Goal: Task Accomplishment & Management: Use online tool/utility

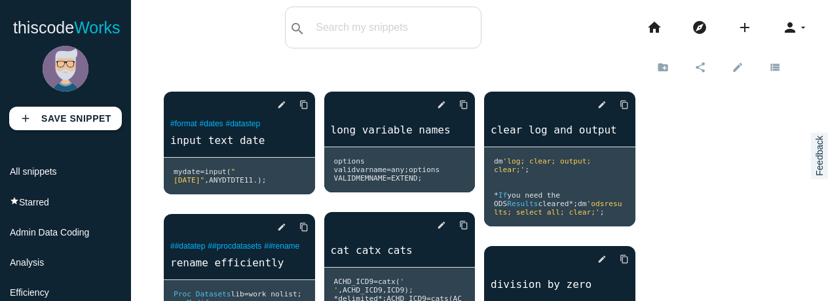
scroll to position [117, 0]
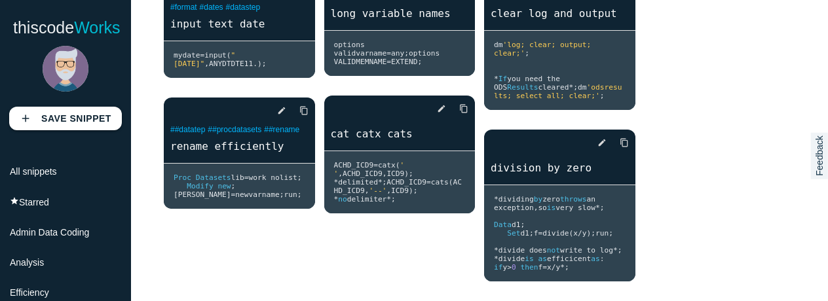
click at [26, 145] on div "add Save Snippet All snippets star Starred Admin Data Coding Analysis Efficienc…" at bounding box center [65, 170] width 131 height 262
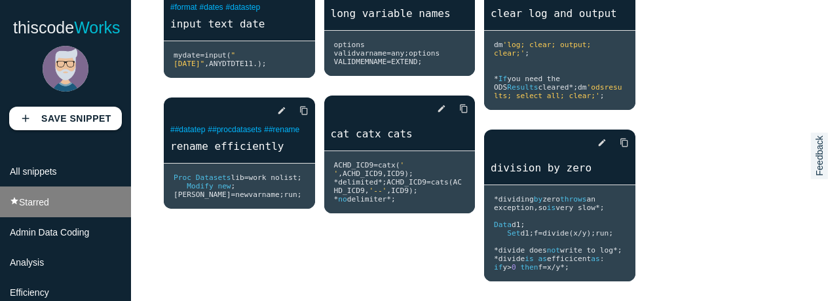
scroll to position [262, 0]
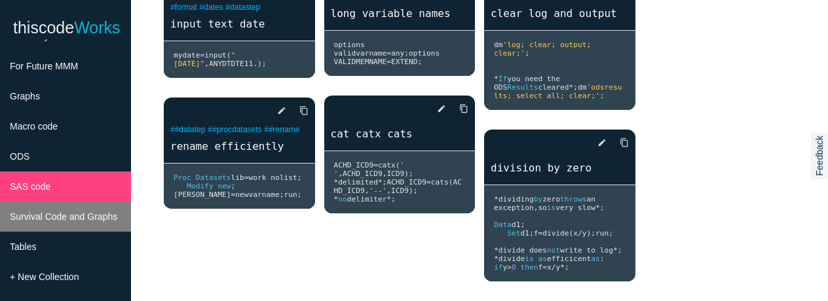
click at [46, 222] on span "Survival Code and Graphs" at bounding box center [63, 217] width 107 height 10
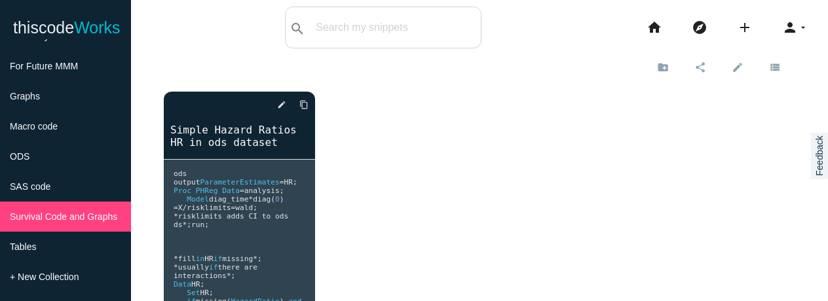
scroll to position [360, 0]
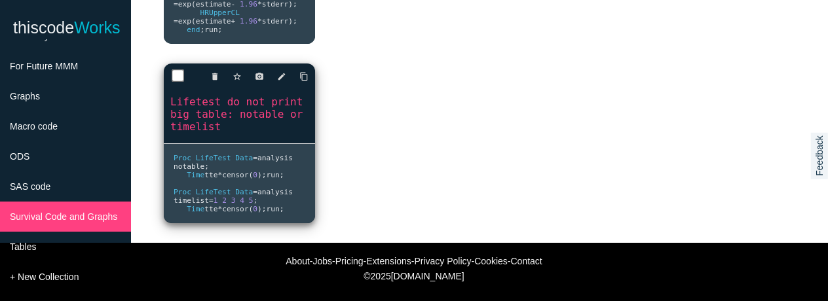
drag, startPoint x: 194, startPoint y: 187, endPoint x: 221, endPoint y: 164, distance: 35.8
click at [221, 164] on pre "Proc LifeTest Data = analysis notable ; Time tte * censor ( 0 ); run ; Proc Lif…" at bounding box center [239, 183] width 151 height 79
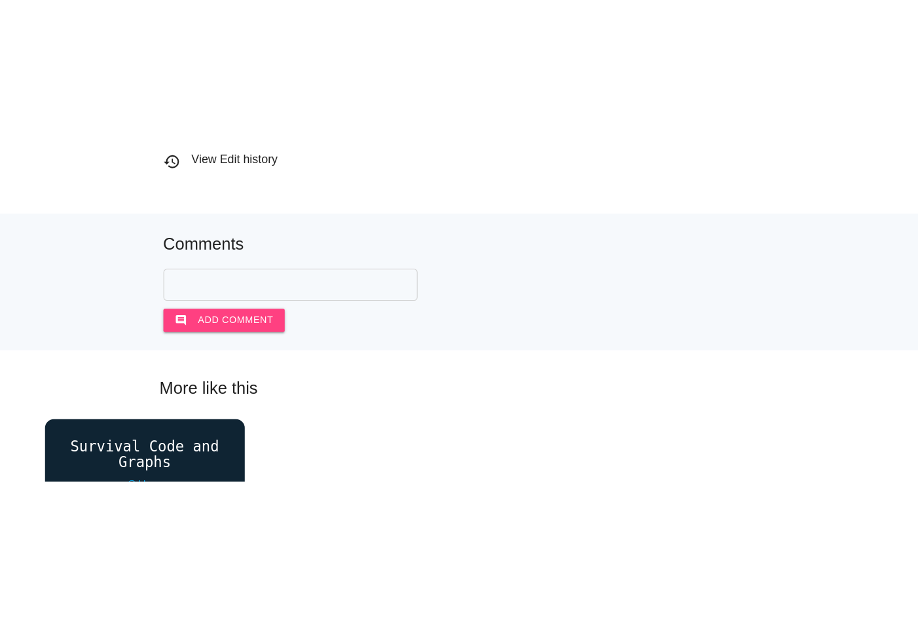
scroll to position [65, 0]
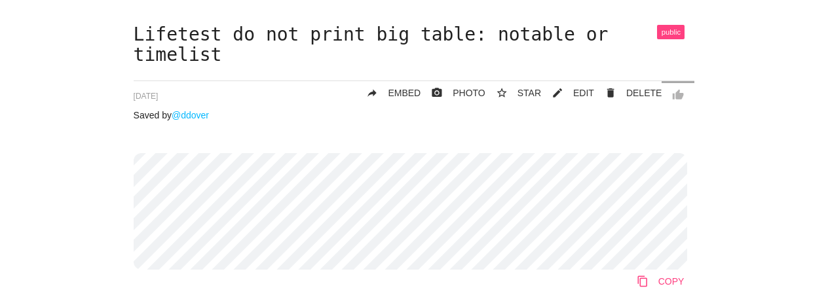
click at [660, 286] on link "content_copy COPY" at bounding box center [660, 282] width 69 height 24
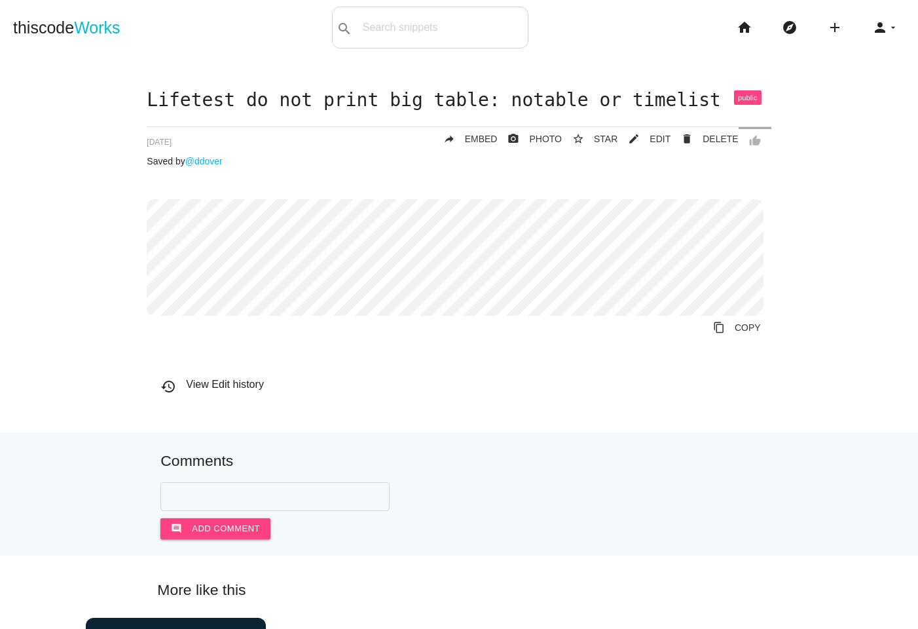
scroll to position [324, 0]
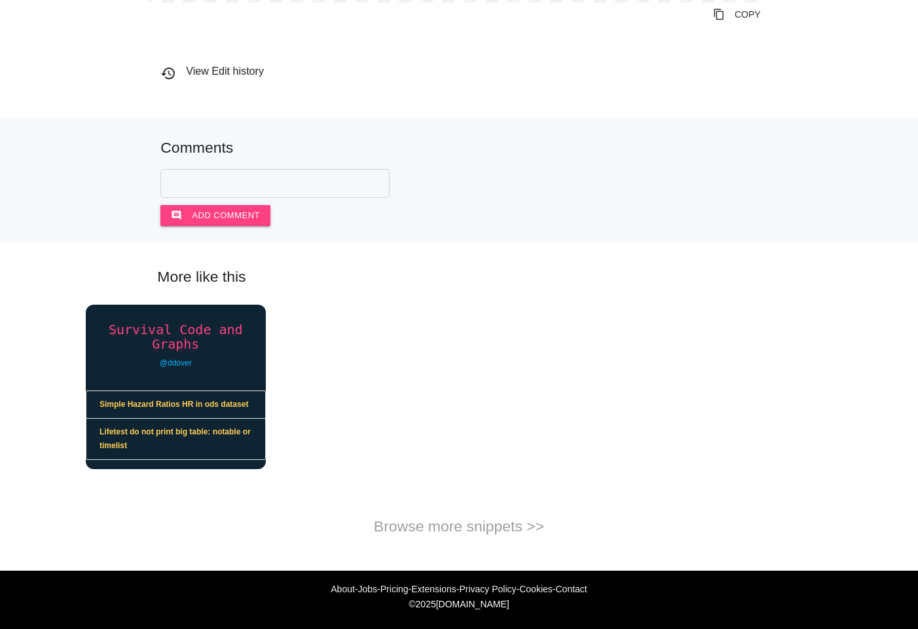
click at [182, 301] on h4 "Survival Code and Graphs" at bounding box center [176, 336] width 180 height 29
click at [159, 301] on h4 "Survival Code and Graphs" at bounding box center [176, 336] width 180 height 29
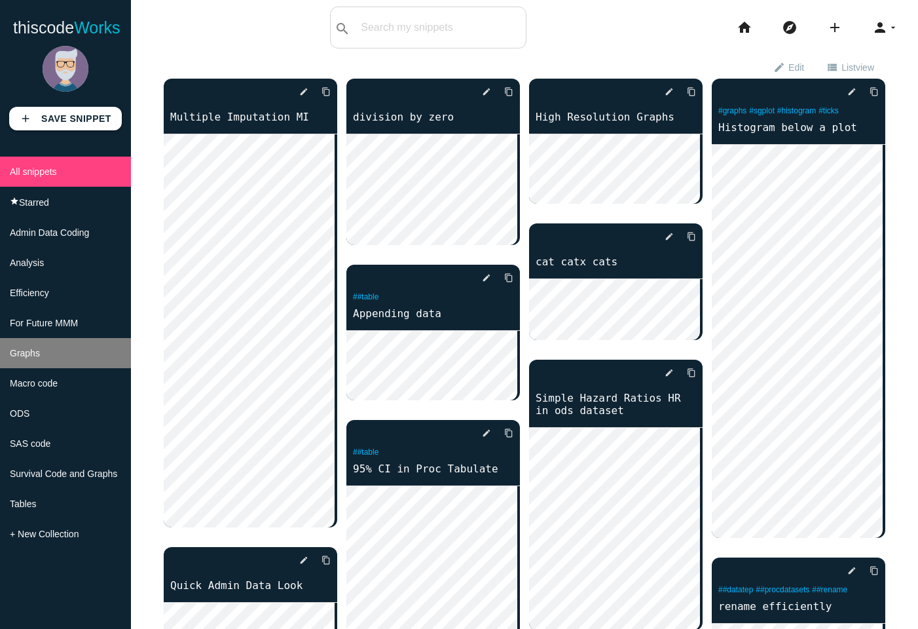
click at [42, 368] on li "Graphs" at bounding box center [65, 353] width 131 height 30
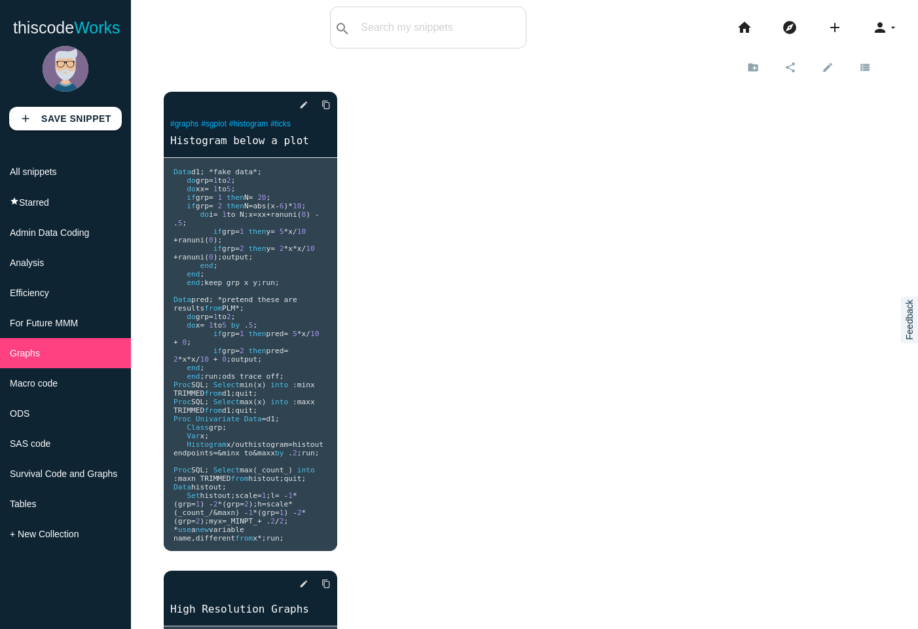
scroll to position [149, 0]
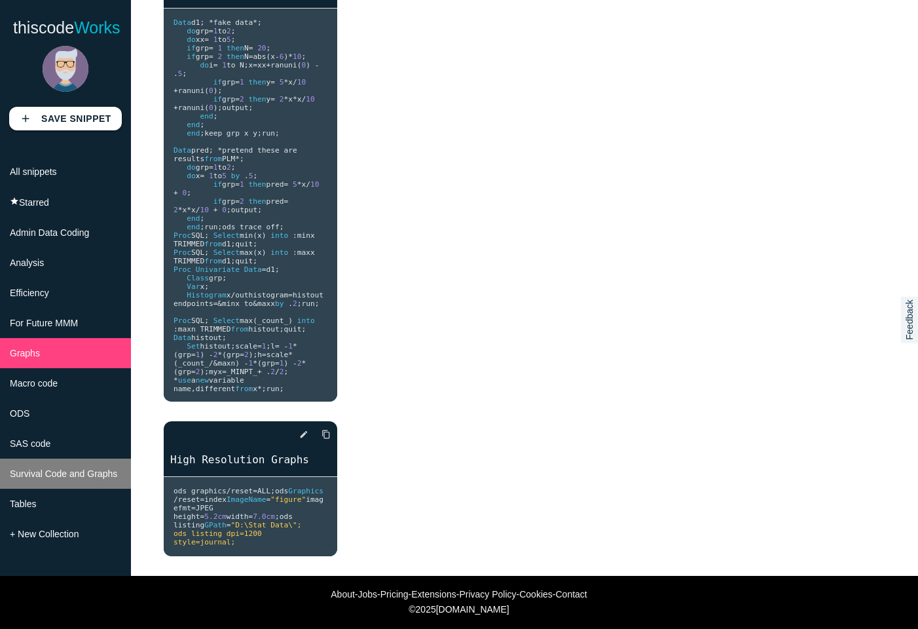
click at [25, 479] on span "Survival Code and Graphs" at bounding box center [63, 473] width 107 height 10
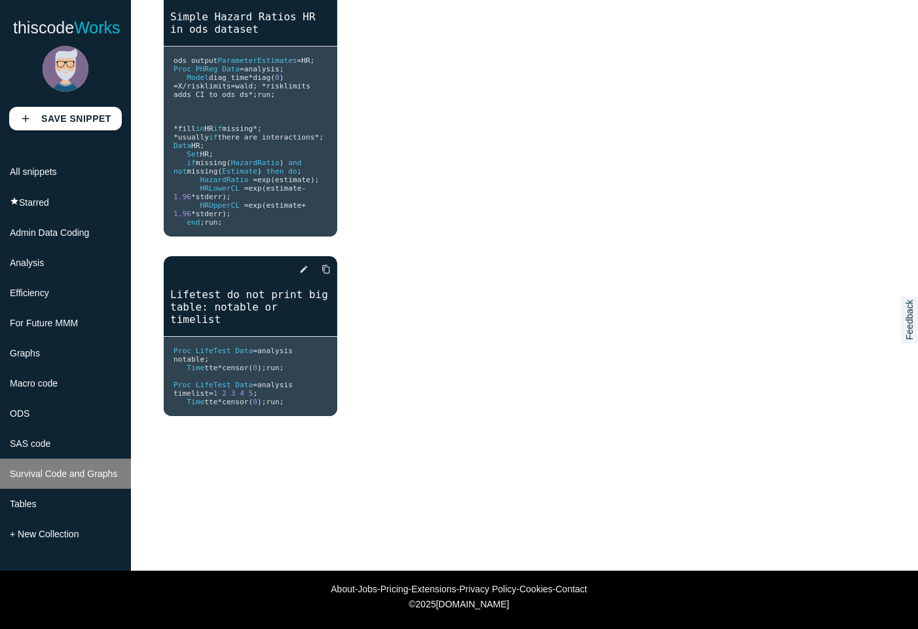
scroll to position [117, 0]
click at [540, 343] on div "delete star_border photo_camera edit content_copy Simple Hazard Ratios HR in od…" at bounding box center [525, 200] width 722 height 470
